Goal: Task Accomplishment & Management: Manage account settings

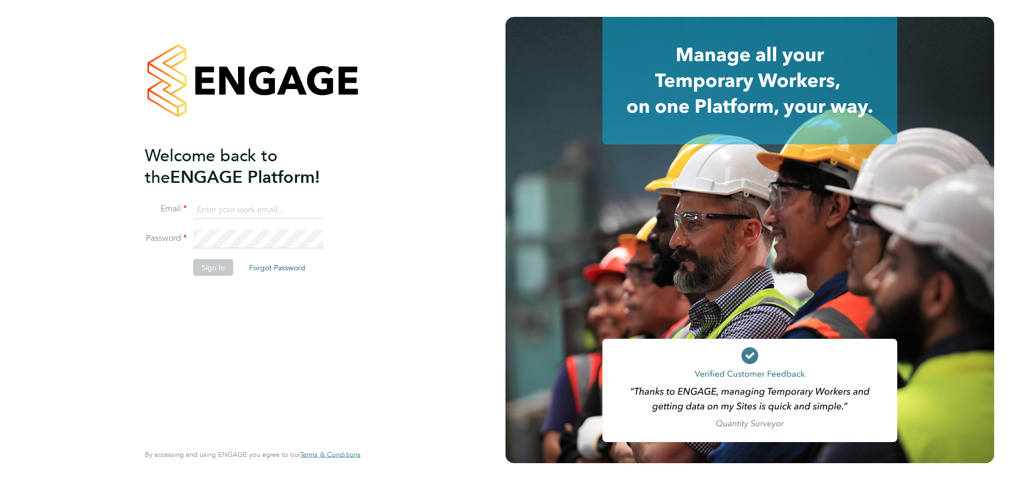
type input "leah.seber@buildrec.com"
click at [228, 267] on button "Sign In" at bounding box center [213, 267] width 40 height 17
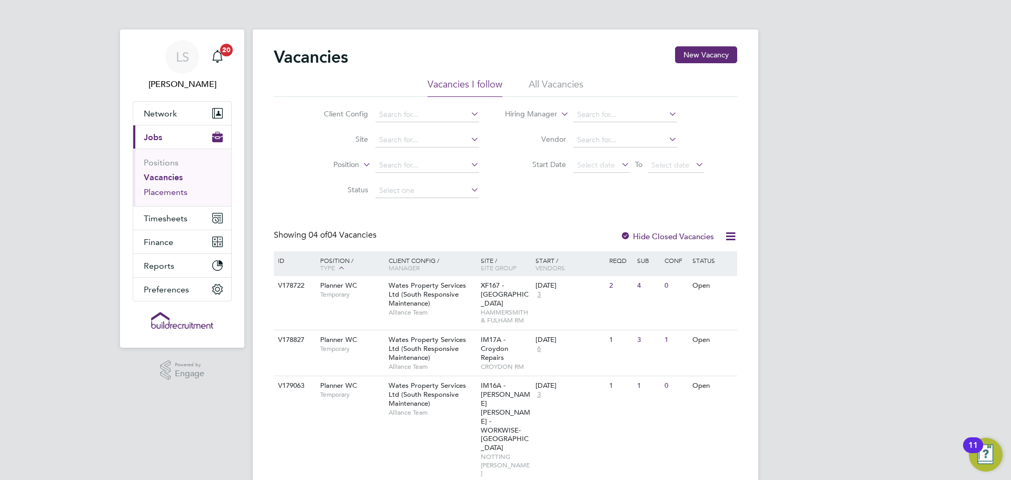
click at [161, 194] on link "Placements" at bounding box center [166, 192] width 44 height 10
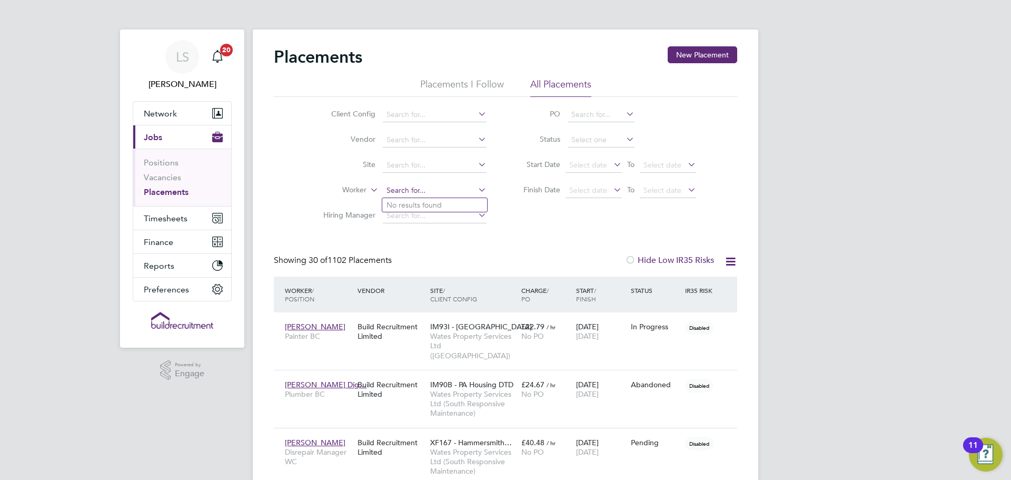
click at [410, 189] on input at bounding box center [435, 190] width 104 height 15
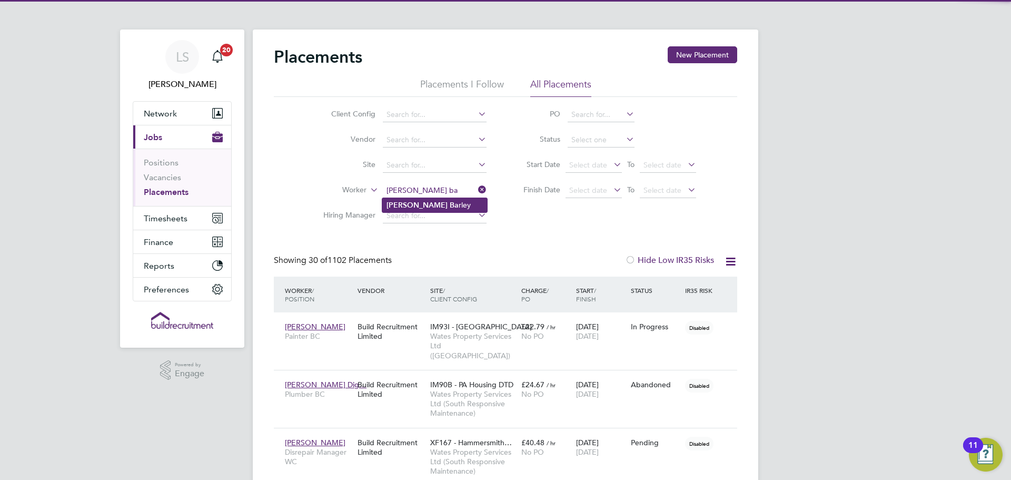
click at [420, 200] on li "Jed Ba rley" at bounding box center [434, 205] width 105 height 14
type input "[PERSON_NAME]"
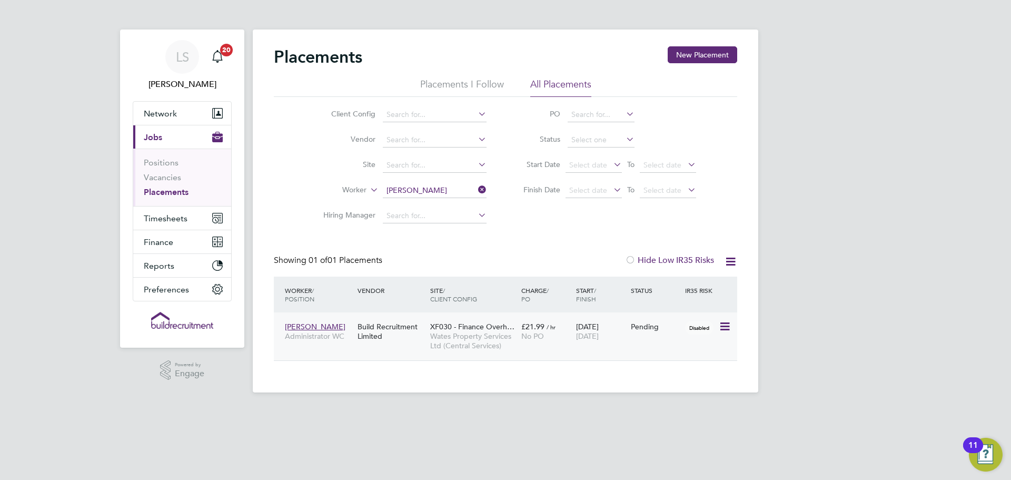
click at [729, 324] on icon at bounding box center [724, 326] width 11 height 13
click at [688, 392] on li "Start" at bounding box center [692, 391] width 75 height 15
type input "08110"
type input "Nicola Merchant"
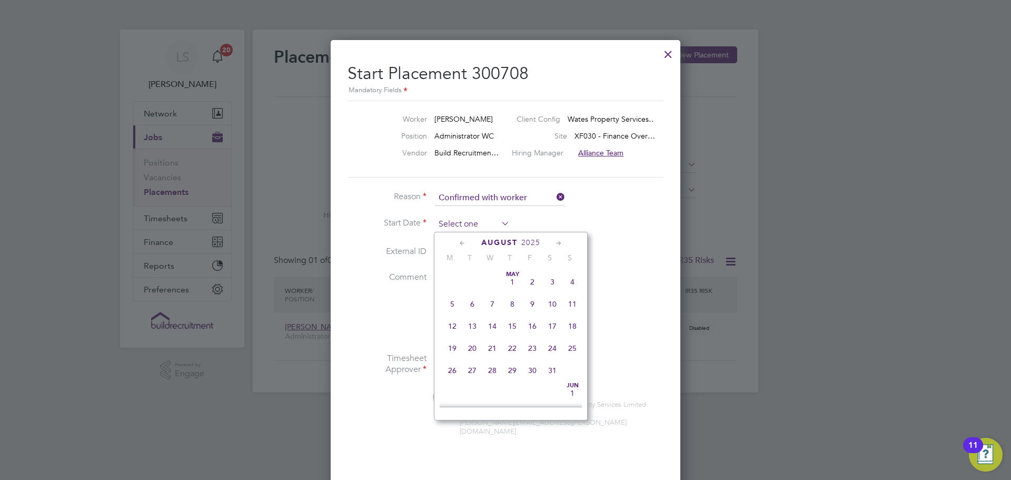
click at [488, 226] on input at bounding box center [472, 224] width 75 height 16
click at [472, 323] on span "26" at bounding box center [472, 315] width 20 height 20
type input "26 Aug 2025"
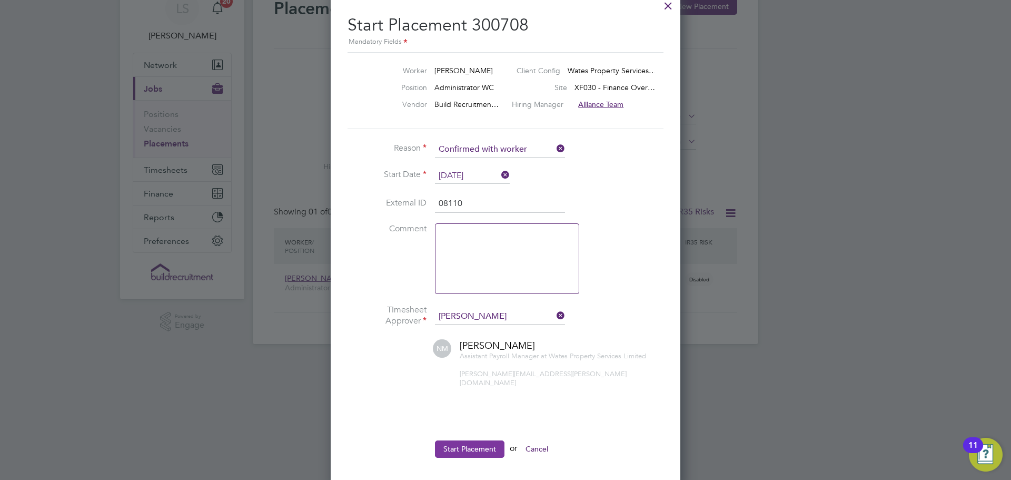
click at [473, 440] on button "Start Placement" at bounding box center [470, 448] width 70 height 17
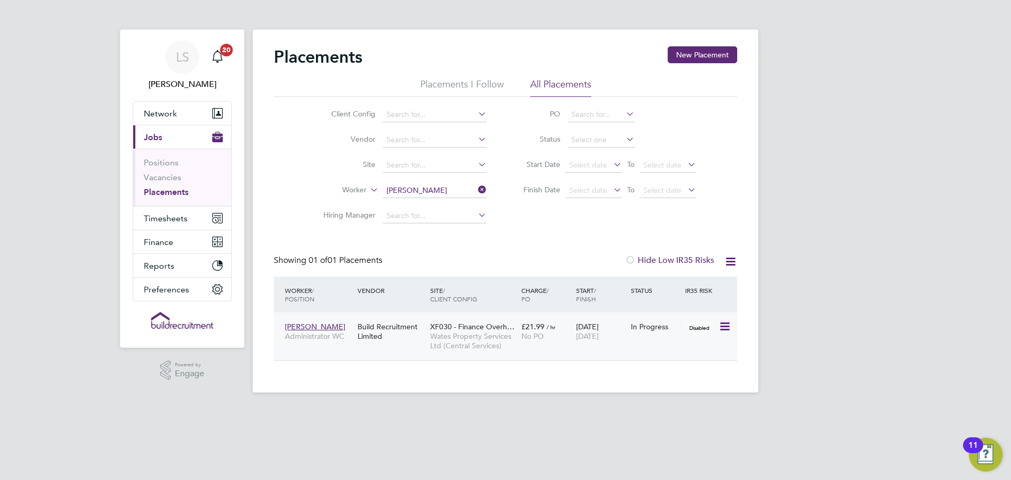
click at [503, 326] on span "XF030 - Finance Overh…" at bounding box center [472, 326] width 84 height 9
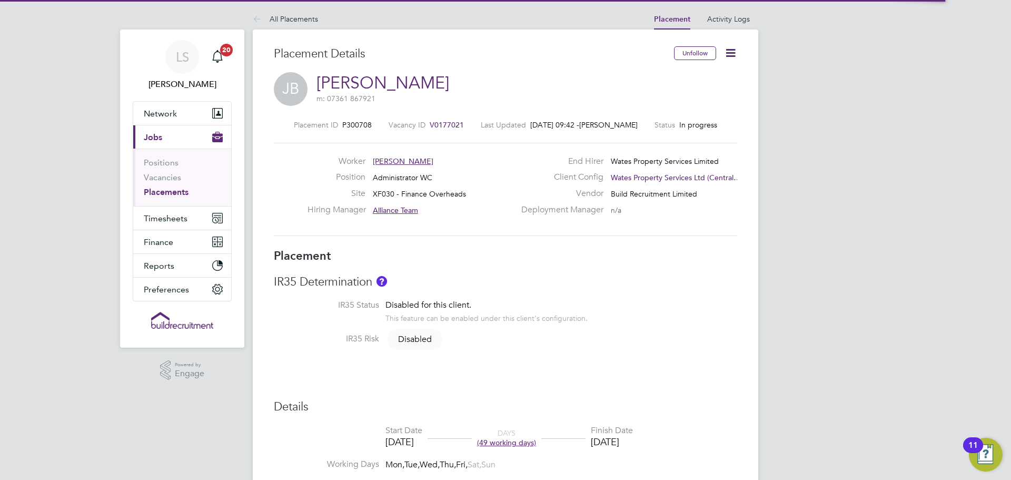
click at [725, 55] on icon at bounding box center [730, 52] width 13 height 13
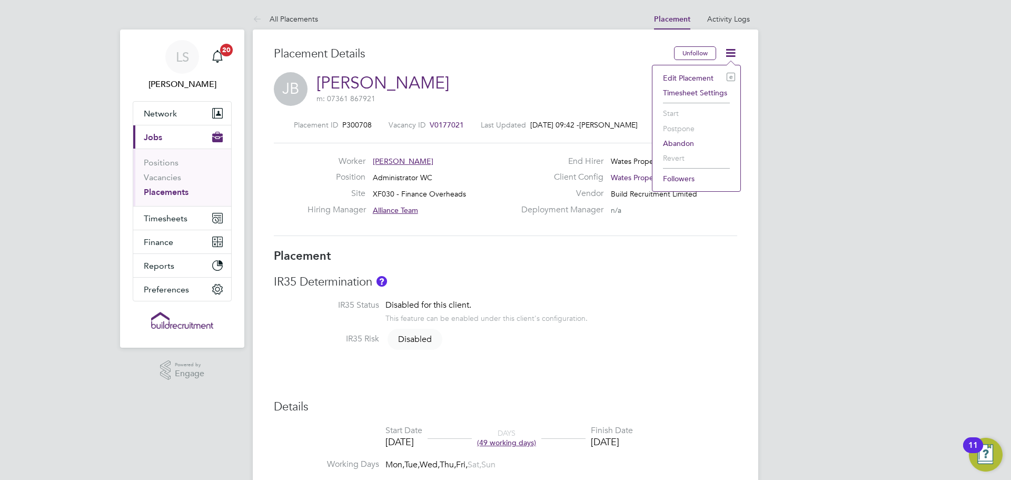
click at [694, 93] on li "Timesheet Settings" at bounding box center [696, 92] width 77 height 15
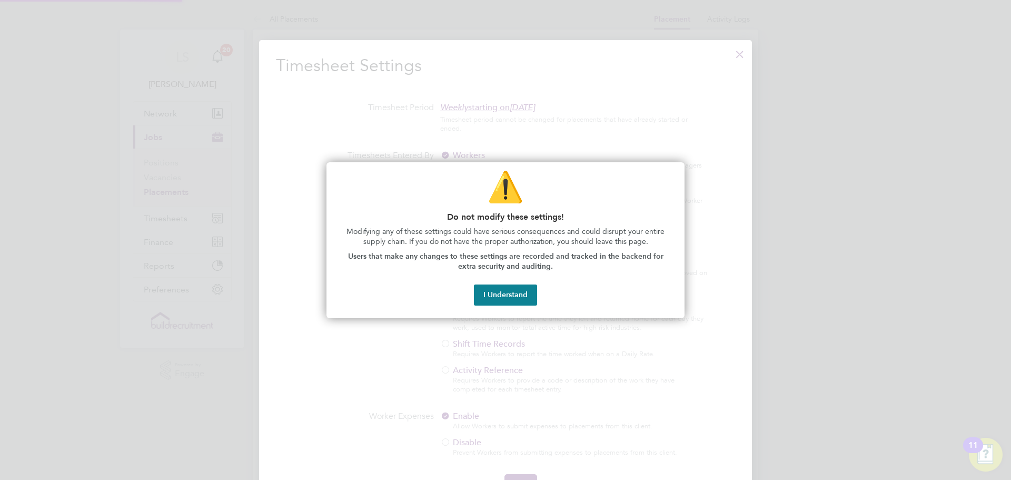
scroll to position [5, 5]
click at [513, 294] on button "I Understand" at bounding box center [505, 294] width 63 height 21
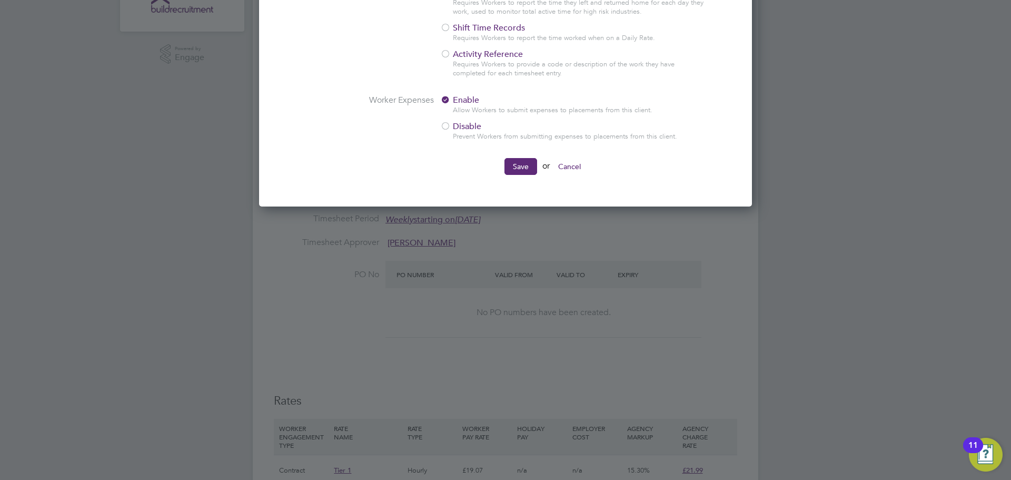
click at [513, 155] on li "Worker Expenses Enable Allow Workers to submit expenses to placements from this…" at bounding box center [505, 126] width 459 height 63
click at [523, 173] on button "Save" at bounding box center [520, 166] width 33 height 17
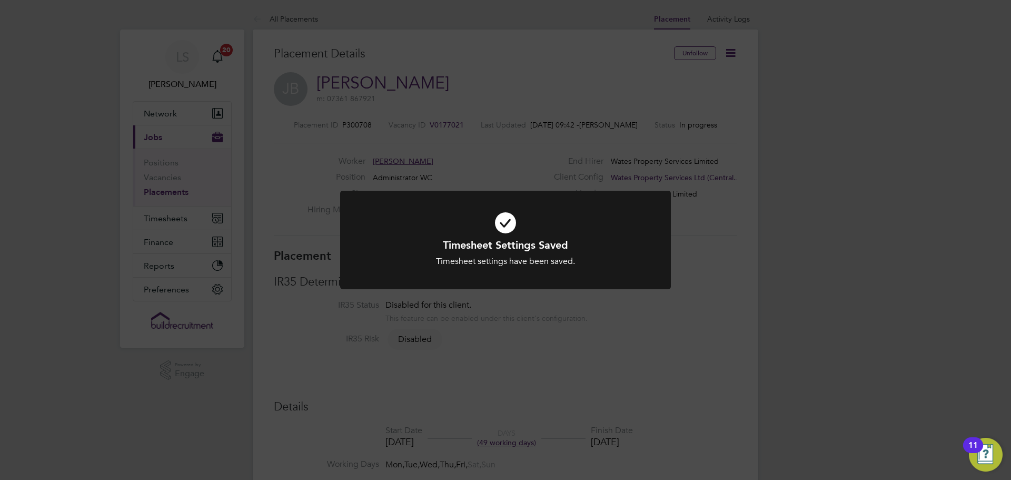
click at [685, 305] on div "Timesheet Settings Saved Timesheet settings have been saved. Cancel Okay" at bounding box center [505, 240] width 1011 height 480
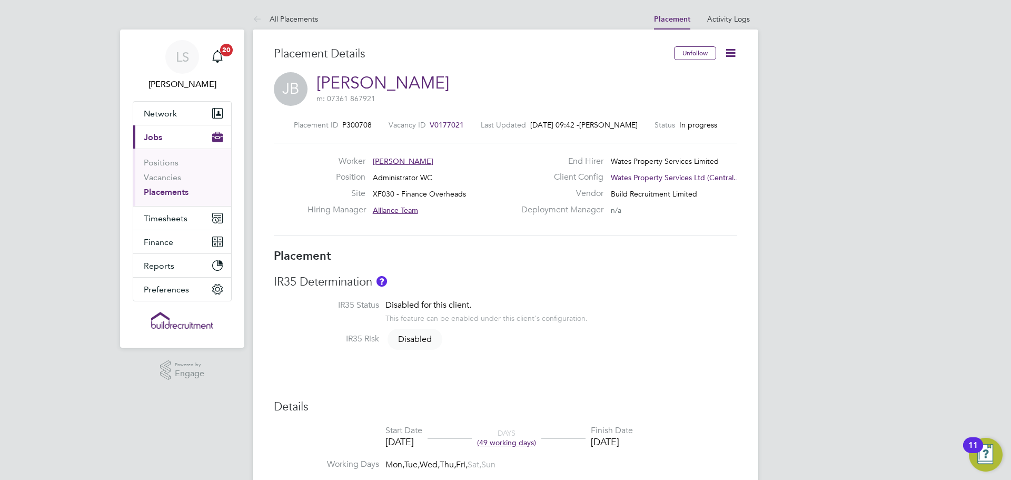
click at [735, 49] on icon at bounding box center [730, 52] width 13 height 13
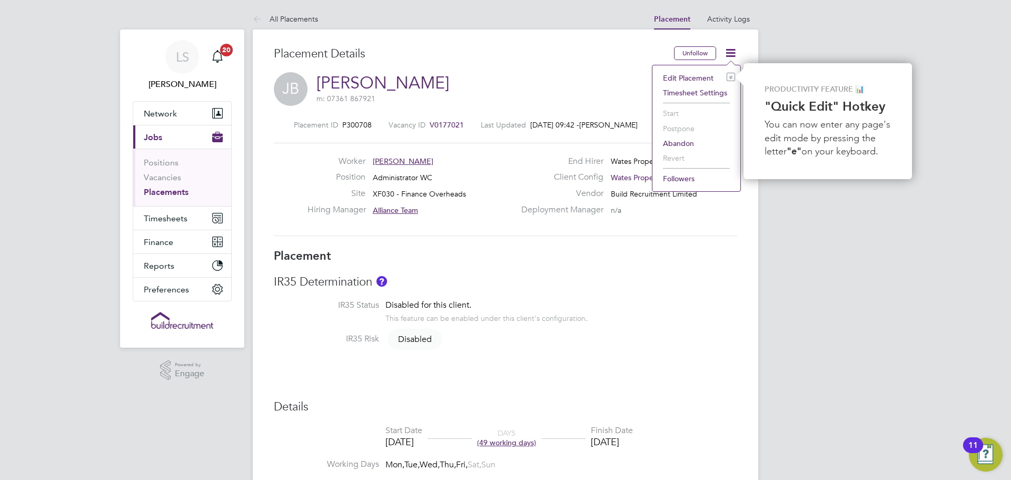
click at [489, 101] on div "JB Jed Barley m: 07361 867921" at bounding box center [505, 90] width 463 height 36
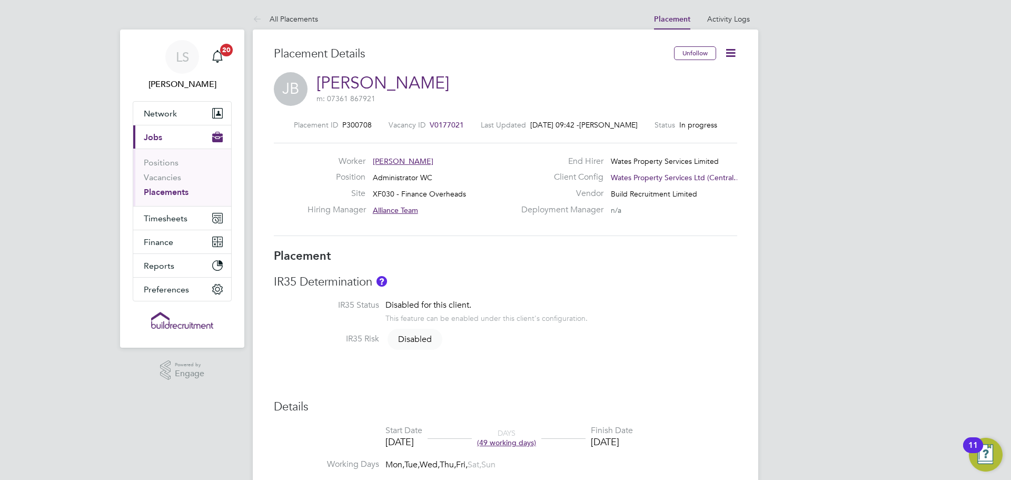
click at [277, 89] on span "JB" at bounding box center [291, 89] width 34 height 34
click at [287, 90] on span "JB" at bounding box center [291, 89] width 34 height 34
click at [301, 86] on span "JB" at bounding box center [291, 89] width 34 height 34
click at [354, 79] on link "[PERSON_NAME]" at bounding box center [382, 83] width 133 height 21
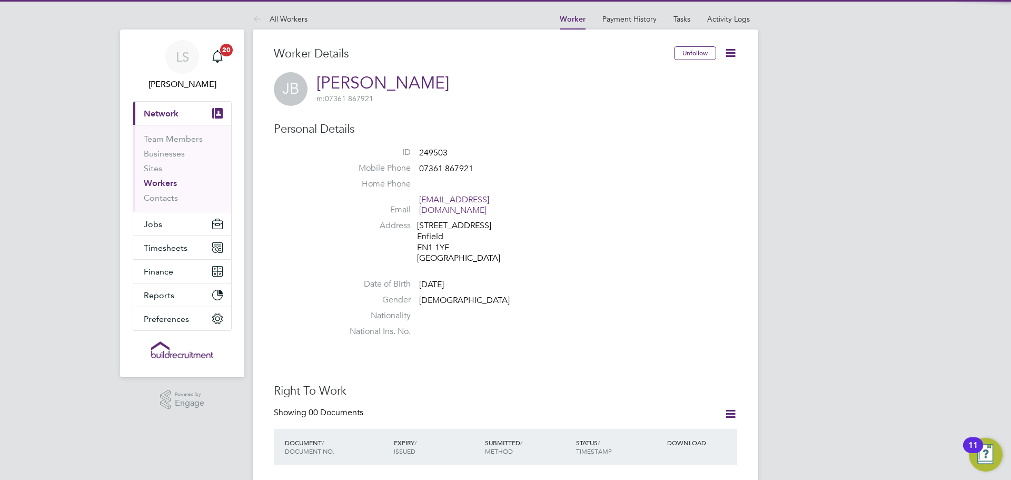
click at [731, 48] on icon at bounding box center [730, 52] width 13 height 13
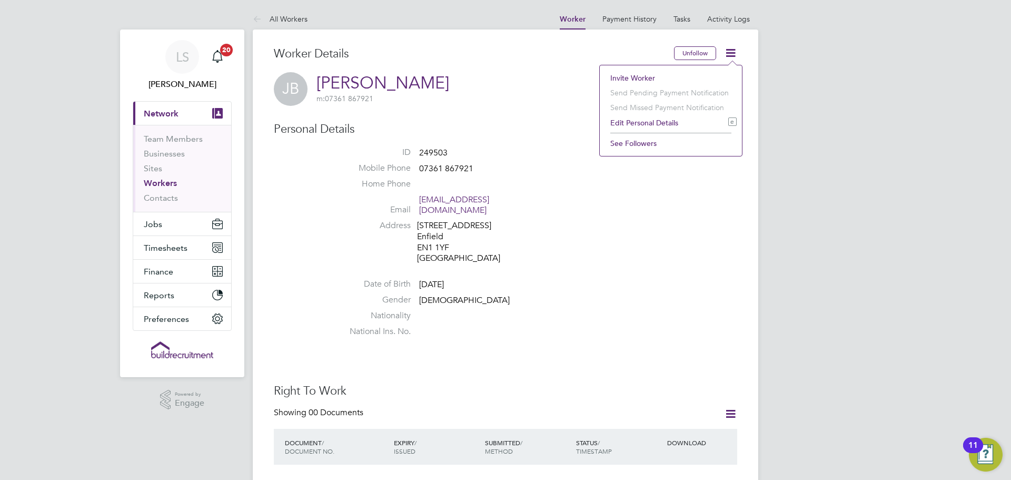
click at [673, 74] on li "Invite Worker" at bounding box center [671, 78] width 132 height 15
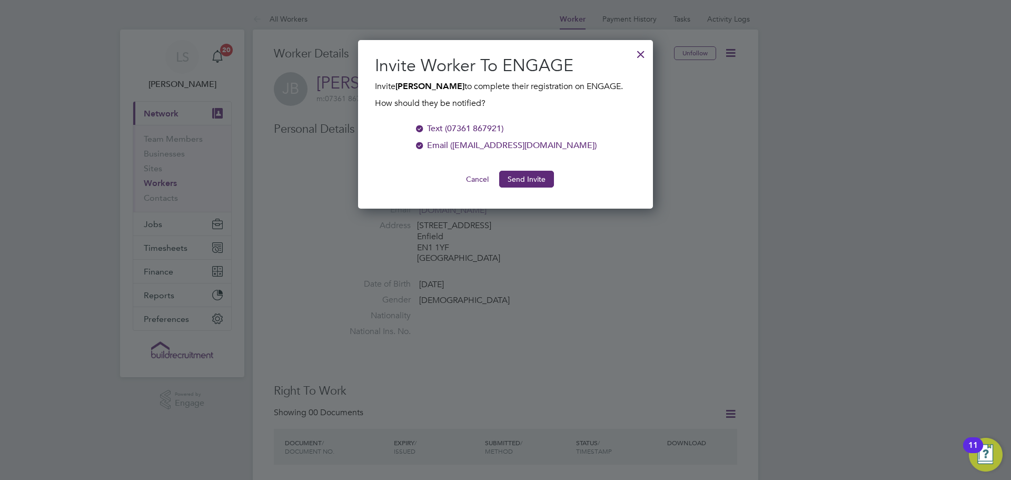
scroll to position [169, 295]
click at [530, 174] on button "Send Invite" at bounding box center [526, 179] width 55 height 17
